Goal: Find specific page/section: Find specific page/section

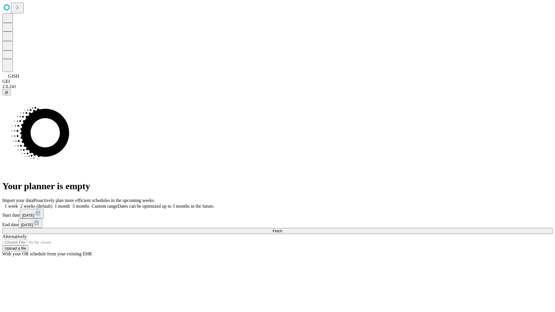
click at [282, 229] on span "Fetch" at bounding box center [277, 231] width 10 height 4
